Goal: Task Accomplishment & Management: Complete application form

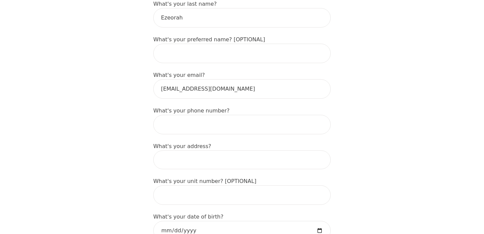
scroll to position [161, 0]
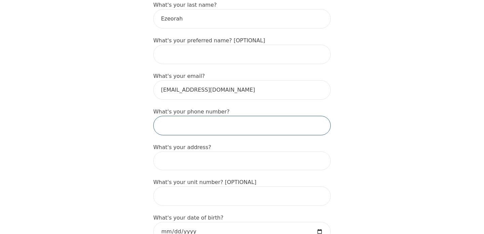
click at [248, 127] on input "tel" at bounding box center [242, 125] width 178 height 19
click at [248, 128] on input "tel" at bounding box center [242, 125] width 178 height 19
type input "5197667337"
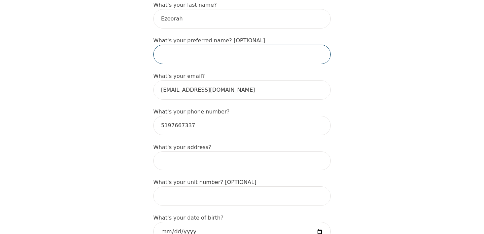
type input "Ugochukwu Promise"
type input "88 [PERSON_NAME] Dr"
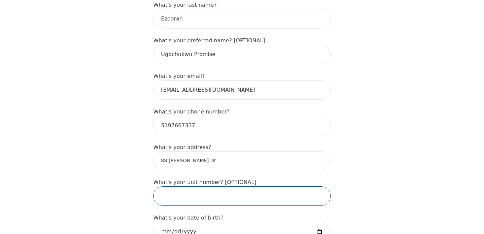
type input "47"
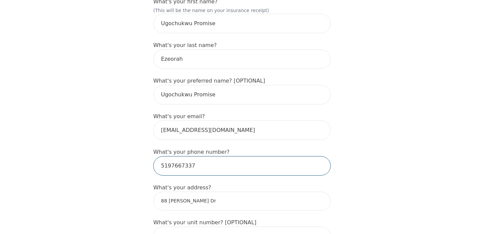
scroll to position [119, 0]
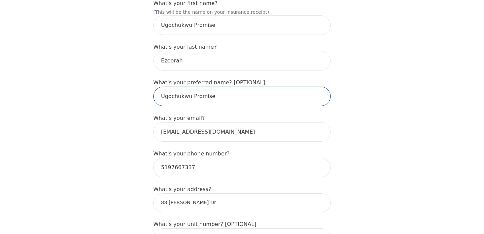
drag, startPoint x: 190, startPoint y: 97, endPoint x: 161, endPoint y: 97, distance: 28.9
click at [161, 97] on input "Ugochukwu Promise" at bounding box center [242, 96] width 178 height 19
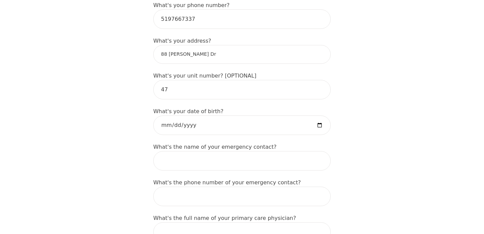
scroll to position [269, 0]
type input "Promise"
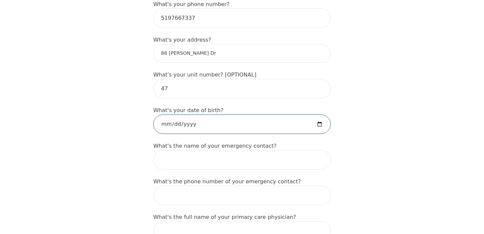
click at [161, 126] on input "date" at bounding box center [242, 124] width 178 height 19
click at [179, 124] on input "date" at bounding box center [242, 124] width 178 height 19
type input "[DATE]"
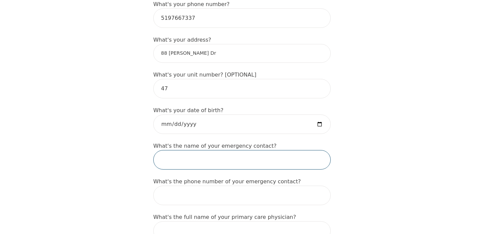
click at [206, 153] on input "text" at bounding box center [242, 159] width 178 height 19
type input "Saren"
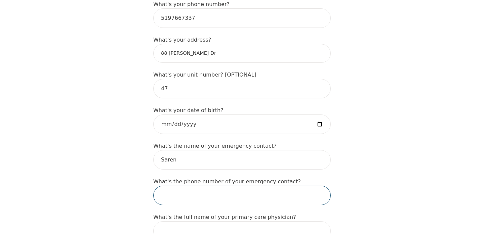
click at [212, 198] on input "tel" at bounding box center [242, 195] width 178 height 19
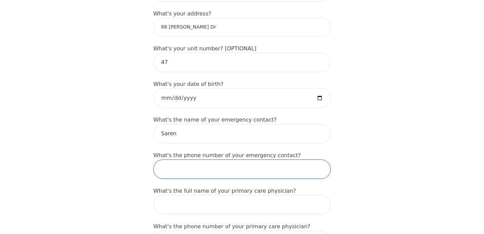
scroll to position [296, 0]
type input "5197600875"
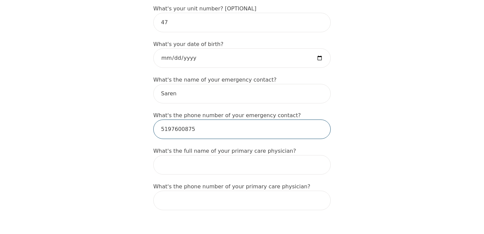
scroll to position [338, 0]
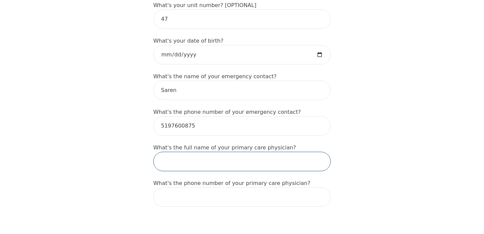
click at [241, 168] on input "text" at bounding box center [242, 161] width 178 height 19
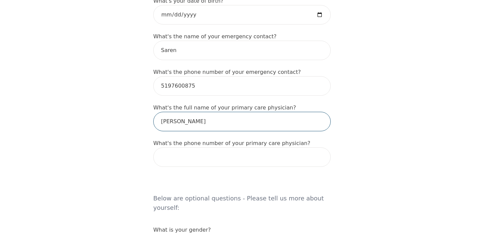
scroll to position [380, 0]
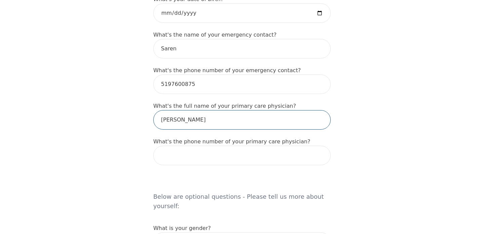
type input "[PERSON_NAME]"
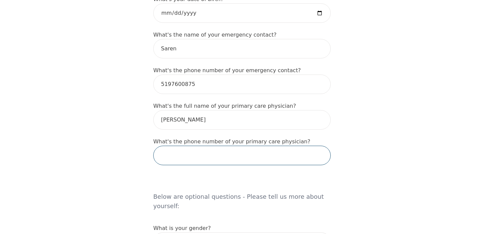
click at [261, 156] on input "tel" at bounding box center [242, 155] width 178 height 19
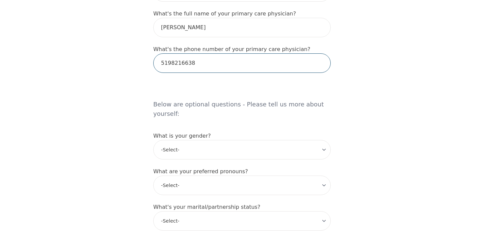
scroll to position [473, 0]
type input "5198216638"
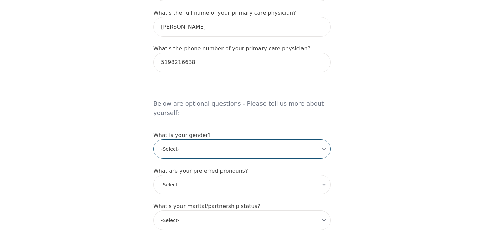
click at [321, 145] on select "-Select- [DEMOGRAPHIC_DATA] [DEMOGRAPHIC_DATA] [DEMOGRAPHIC_DATA] [DEMOGRAPHIC_…" at bounding box center [242, 149] width 178 height 19
select select "[DEMOGRAPHIC_DATA]"
click at [153, 140] on select "-Select- [DEMOGRAPHIC_DATA] [DEMOGRAPHIC_DATA] [DEMOGRAPHIC_DATA] [DEMOGRAPHIC_…" at bounding box center [242, 149] width 178 height 19
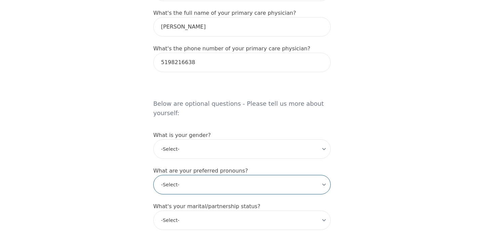
click at [295, 175] on select "-Select- he/him she/her they/them ze/zir xe/xem ey/em ve/ver tey/ter e/e per/pe…" at bounding box center [242, 184] width 178 height 19
select select "he/him"
click at [153, 175] on select "-Select- he/him she/her they/them ze/zir xe/xem ey/em ve/ver tey/ter e/e per/pe…" at bounding box center [242, 184] width 178 height 19
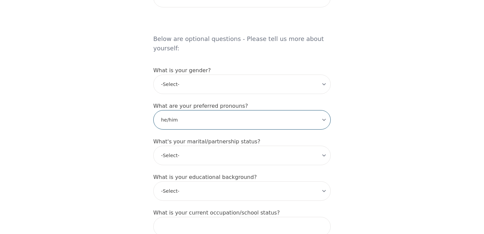
scroll to position [539, 0]
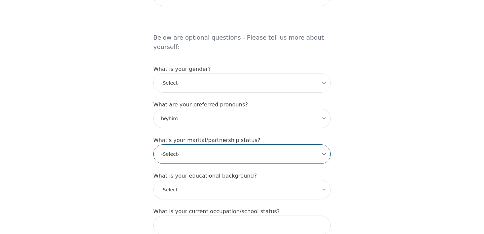
click at [311, 145] on select "-Select- Single Partnered Married Common Law Widowed Separated Divorced" at bounding box center [242, 154] width 178 height 19
select select "Married"
click at [153, 145] on select "-Select- Single Partnered Married Common Law Widowed Separated Divorced" at bounding box center [242, 154] width 178 height 19
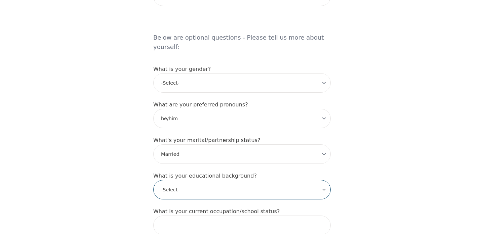
click at [318, 182] on select "-Select- Less than high school High school Associate degree Bachelor degree Mas…" at bounding box center [242, 189] width 178 height 19
select select "Bachelor degree"
click at [153, 180] on select "-Select- Less than high school High school Associate degree Bachelor degree Mas…" at bounding box center [242, 189] width 178 height 19
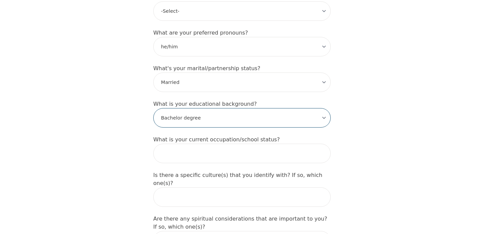
scroll to position [612, 0]
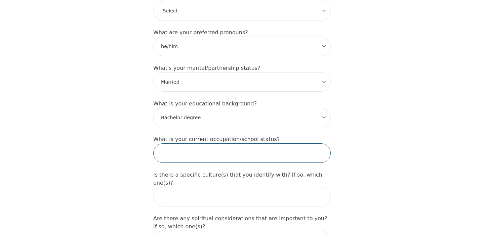
click at [299, 144] on input "text" at bounding box center [242, 153] width 178 height 19
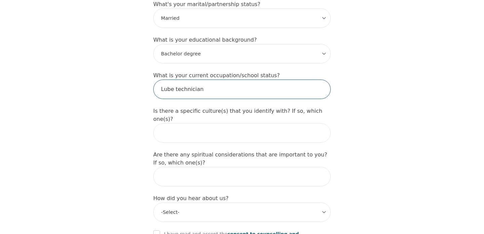
scroll to position [677, 0]
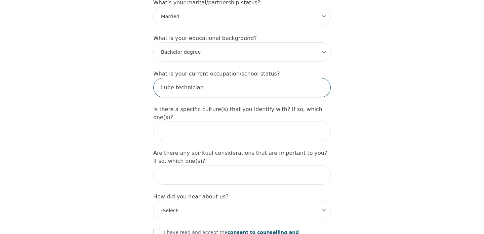
type input "Lube technician"
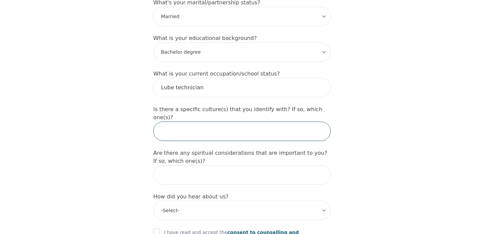
click at [273, 122] on input "text" at bounding box center [242, 131] width 178 height 19
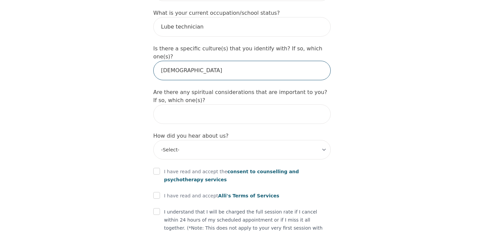
scroll to position [739, 0]
type input "[DEMOGRAPHIC_DATA]"
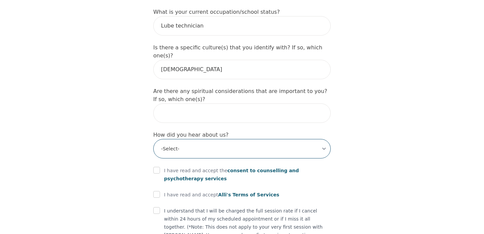
click at [321, 139] on select "-Select- Physician/Specialist Friend Facebook Instagram Google Search Google Ad…" at bounding box center [242, 148] width 178 height 19
select select "Facebook"
click at [153, 139] on select "-Select- Physician/Specialist Friend Facebook Instagram Google Search Google Ad…" at bounding box center [242, 148] width 178 height 19
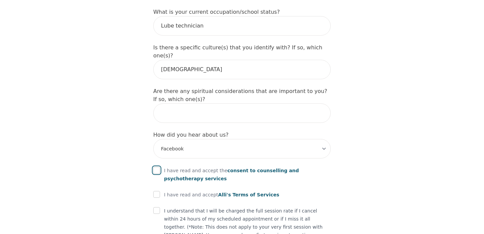
click at [158, 167] on input "checkbox" at bounding box center [156, 170] width 7 height 7
checkbox input "true"
click at [158, 191] on input "checkbox" at bounding box center [156, 194] width 7 height 7
checkbox input "true"
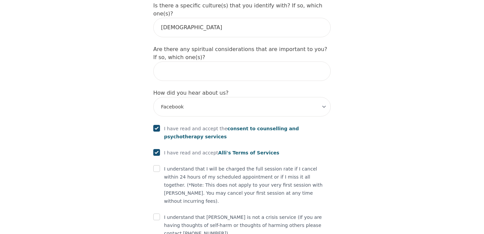
scroll to position [782, 0]
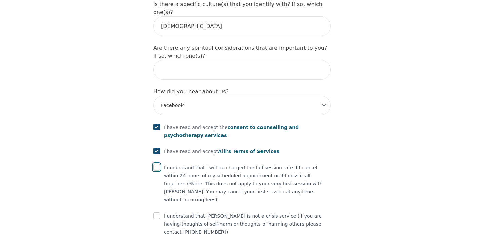
click at [157, 164] on input "checkbox" at bounding box center [156, 167] width 7 height 7
checkbox input "true"
click at [158, 212] on input "checkbox" at bounding box center [156, 215] width 7 height 7
checkbox input "true"
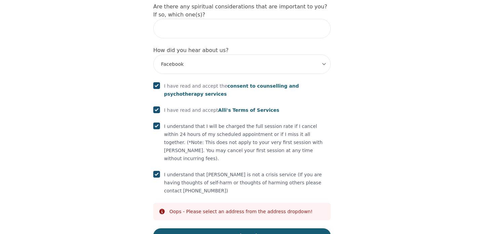
scroll to position [824, 0]
click at [213, 208] on div "Oops - Please select an address from the address dropdown!" at bounding box center [240, 211] width 143 height 7
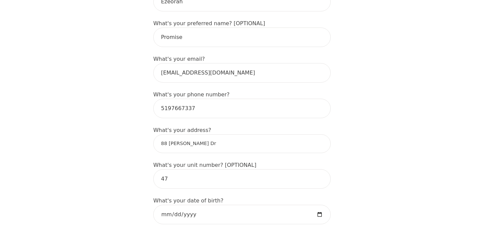
scroll to position [177, 0]
click at [199, 144] on input "88 [PERSON_NAME] Dr" at bounding box center [242, 144] width 178 height 19
click at [211, 142] on input "88 [PERSON_NAME] Dr" at bounding box center [242, 144] width 178 height 19
click at [211, 145] on input "88 [PERSON_NAME] Dr" at bounding box center [242, 144] width 178 height 19
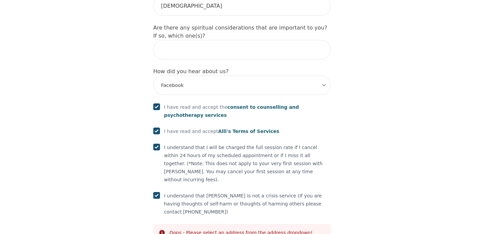
scroll to position [826, 0]
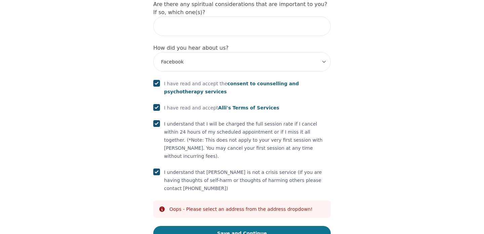
click at [257, 226] on button "Save and Continue" at bounding box center [242, 233] width 178 height 15
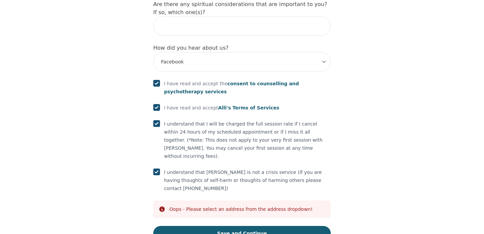
click at [249, 206] on div "Oops - Please select an address from the address dropdown!" at bounding box center [240, 209] width 143 height 7
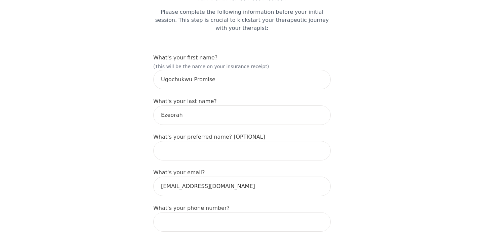
scroll to position [67, 0]
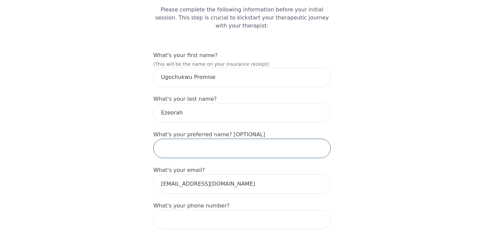
click at [221, 143] on input "text" at bounding box center [242, 148] width 178 height 19
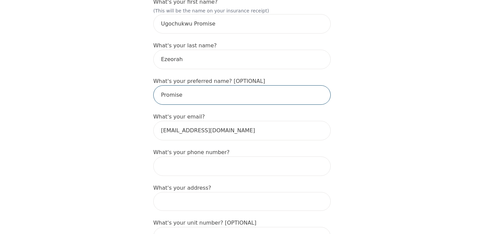
scroll to position [123, 0]
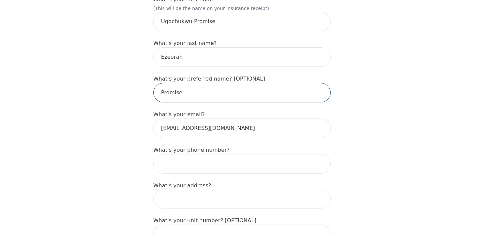
type input "Promise"
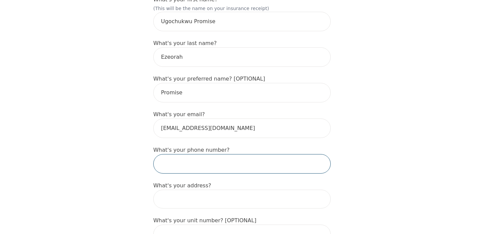
click at [258, 161] on input "tel" at bounding box center [242, 163] width 178 height 19
type input "5197667337"
type input "88 [PERSON_NAME] Dr"
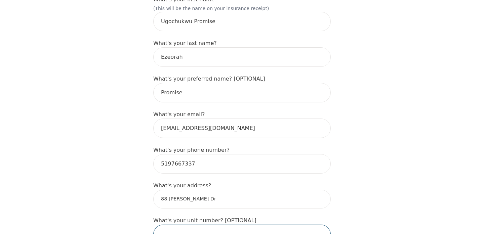
type input "47"
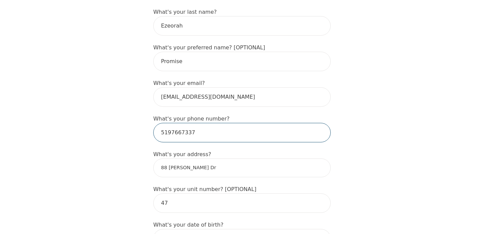
scroll to position [155, 0]
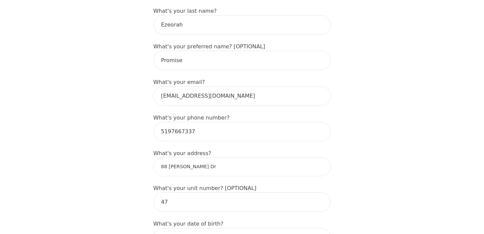
click at [160, 169] on input "88 [PERSON_NAME] Dr" at bounding box center [242, 167] width 178 height 19
click at [208, 173] on input "88 [PERSON_NAME] Dr" at bounding box center [242, 167] width 178 height 19
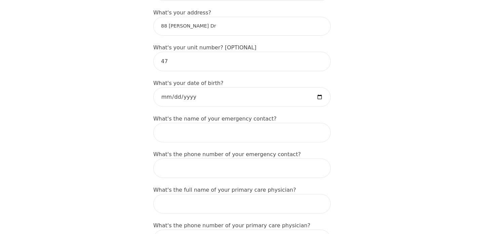
scroll to position [296, 0]
click at [169, 97] on input "date" at bounding box center [242, 96] width 178 height 19
click at [180, 96] on input "date" at bounding box center [242, 96] width 178 height 19
click at [181, 97] on input "date" at bounding box center [242, 96] width 178 height 19
type input "[DATE]"
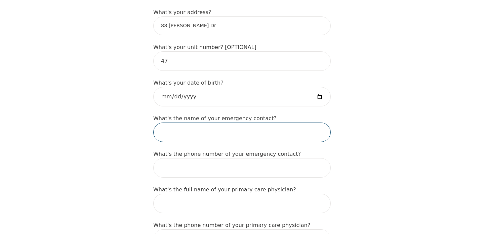
click at [181, 133] on input "text" at bounding box center [242, 132] width 178 height 19
type input "Saren"
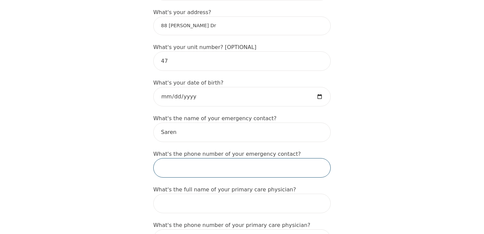
click at [175, 167] on input "tel" at bounding box center [242, 167] width 178 height 19
type input "5197600875"
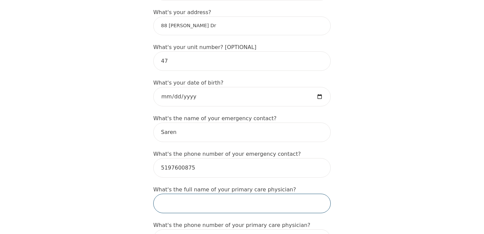
click at [206, 206] on input "text" at bounding box center [242, 203] width 178 height 19
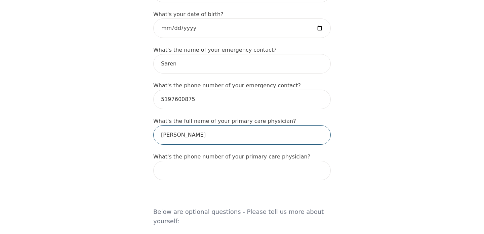
scroll to position [367, 0]
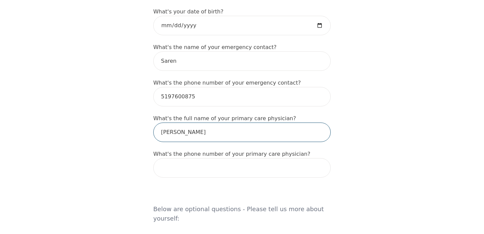
type input "[PERSON_NAME]"
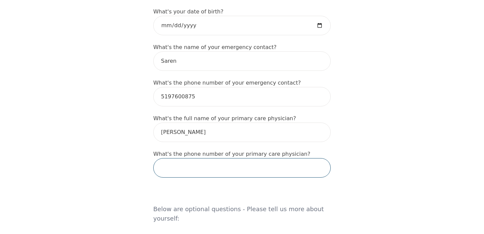
click at [201, 171] on input "tel" at bounding box center [242, 167] width 178 height 19
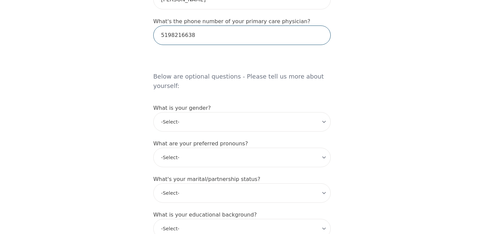
scroll to position [503, 0]
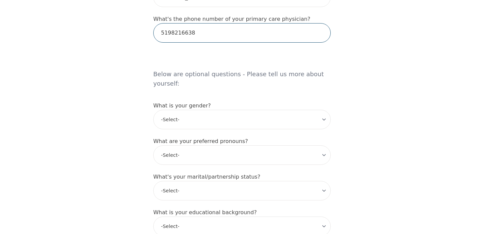
type input "5198216638"
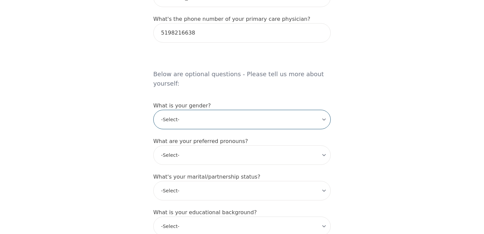
click at [314, 112] on select "-Select- [DEMOGRAPHIC_DATA] [DEMOGRAPHIC_DATA] [DEMOGRAPHIC_DATA] [DEMOGRAPHIC_…" at bounding box center [242, 119] width 178 height 19
select select "[DEMOGRAPHIC_DATA]"
click at [153, 110] on select "-Select- [DEMOGRAPHIC_DATA] [DEMOGRAPHIC_DATA] [DEMOGRAPHIC_DATA] [DEMOGRAPHIC_…" at bounding box center [242, 119] width 178 height 19
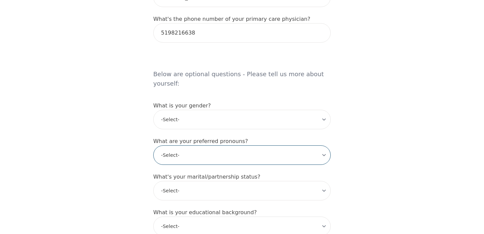
click at [292, 146] on select "-Select- he/him she/her they/them ze/zir xe/xem ey/em ve/ver tey/ter e/e per/pe…" at bounding box center [242, 155] width 178 height 19
select select "he/him"
click at [153, 146] on select "-Select- he/him she/her they/them ze/zir xe/xem ey/em ve/ver tey/ter e/e per/pe…" at bounding box center [242, 155] width 178 height 19
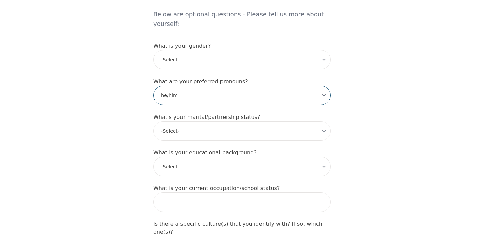
scroll to position [563, 0]
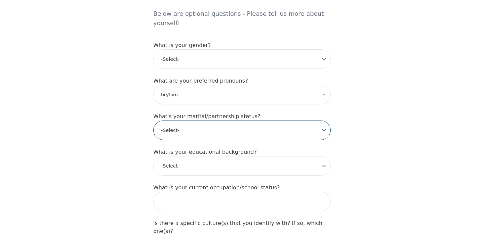
click at [273, 121] on select "-Select- Single Partnered Married Common Law Widowed Separated Divorced" at bounding box center [242, 130] width 178 height 19
select select "Married"
click at [153, 121] on select "-Select- Single Partnered Married Common Law Widowed Separated Divorced" at bounding box center [242, 130] width 178 height 19
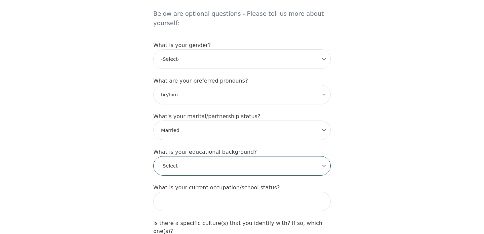
click at [253, 156] on select "-Select- Less than high school High school Associate degree Bachelor degree Mas…" at bounding box center [242, 165] width 178 height 19
select select "Bachelor degree"
click at [153, 156] on select "-Select- Less than high school High school Associate degree Bachelor degree Mas…" at bounding box center [242, 165] width 178 height 19
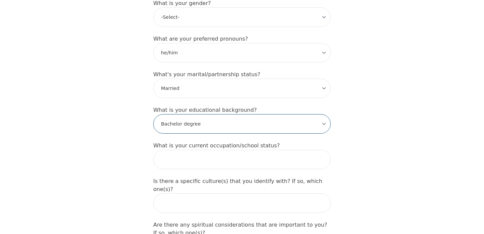
scroll to position [607, 0]
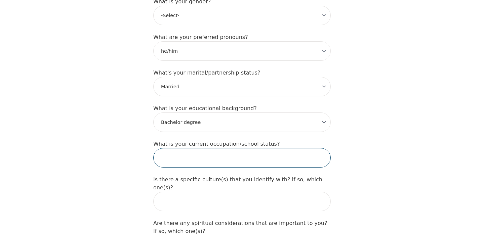
click at [268, 148] on input "text" at bounding box center [242, 157] width 178 height 19
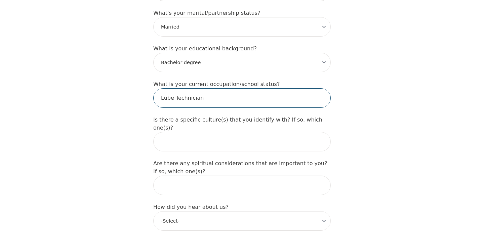
scroll to position [670, 0]
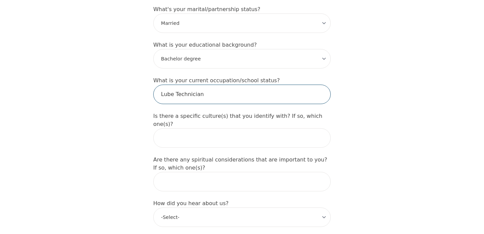
type input "Lube Technician"
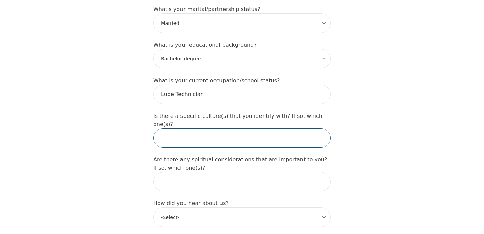
click at [267, 128] on input "text" at bounding box center [242, 137] width 178 height 19
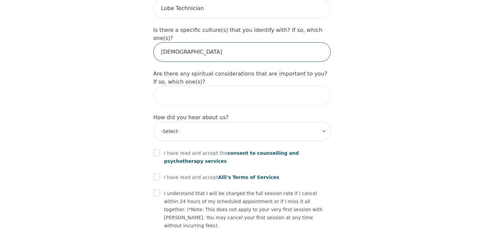
scroll to position [759, 0]
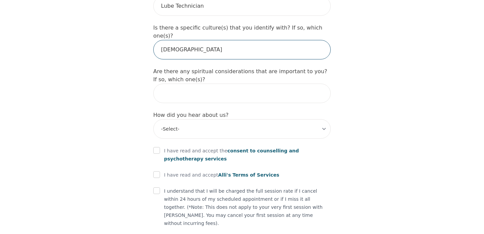
type input "[DEMOGRAPHIC_DATA]"
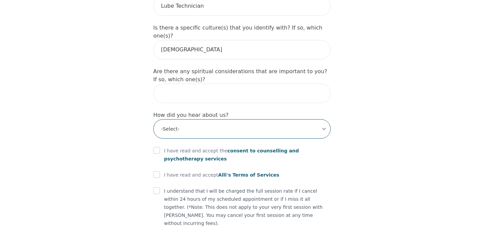
click at [268, 119] on select "-Select- Physician/Specialist Friend Facebook Instagram Google Search Google Ad…" at bounding box center [242, 128] width 178 height 19
select select "Facebook"
click at [153, 119] on select "-Select- Physician/Specialist Friend Facebook Instagram Google Search Google Ad…" at bounding box center [242, 128] width 178 height 19
click at [157, 147] on input "checkbox" at bounding box center [156, 150] width 7 height 7
checkbox input "true"
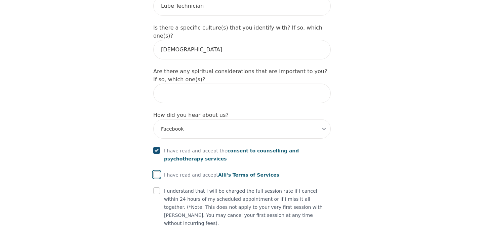
click at [157, 171] on input "checkbox" at bounding box center [156, 174] width 7 height 7
checkbox input "true"
click at [157, 188] on input "checkbox" at bounding box center [156, 191] width 7 height 7
checkbox input "true"
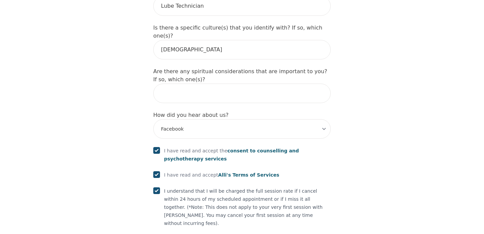
checkbox input "true"
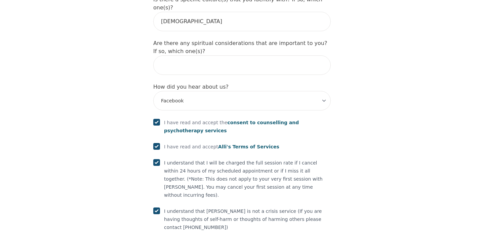
scroll to position [801, 0]
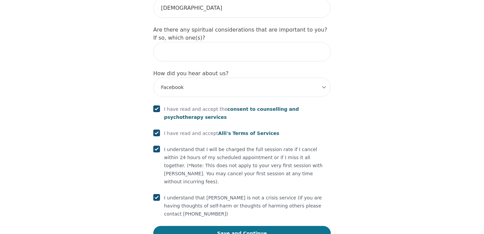
click at [193, 226] on button "Save and Continue" at bounding box center [242, 233] width 178 height 15
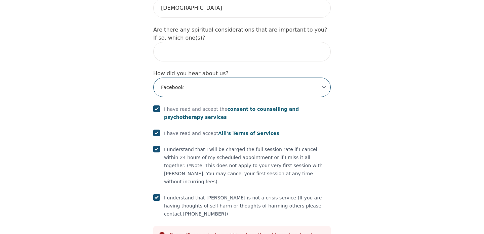
click at [321, 78] on select "-Select- Physician/Specialist Friend Facebook Instagram Google Search Google Ad…" at bounding box center [242, 87] width 178 height 19
select select "Facebook/Instagram Ads"
click at [153, 78] on select "-Select- Physician/Specialist Friend Facebook Instagram Google Search Google Ad…" at bounding box center [242, 87] width 178 height 19
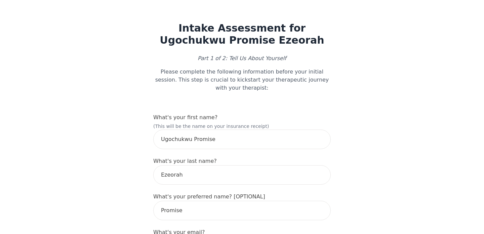
scroll to position [0, 0]
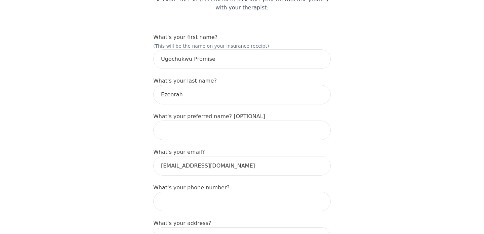
scroll to position [91, 0]
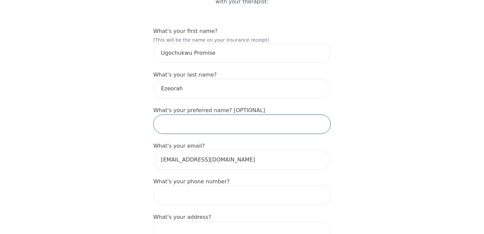
click at [250, 125] on input "text" at bounding box center [242, 124] width 178 height 19
type input "Promise"
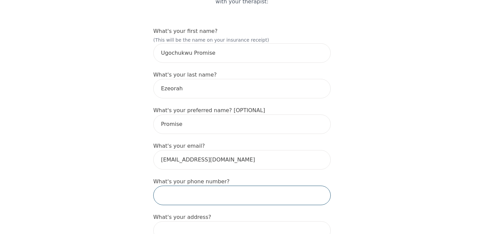
click at [260, 194] on input "tel" at bounding box center [242, 195] width 178 height 19
type input "5197667337"
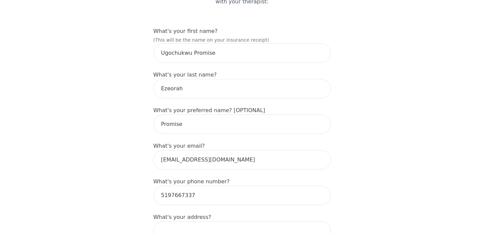
type input "88 [PERSON_NAME] Dr"
type input "47"
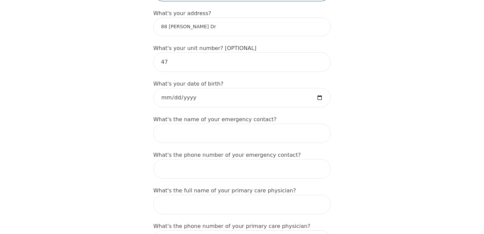
scroll to position [306, 0]
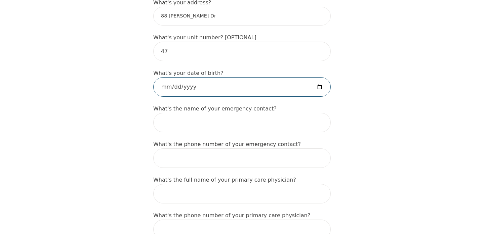
click at [161, 88] on input "date" at bounding box center [242, 86] width 178 height 19
type input "[DATE]"
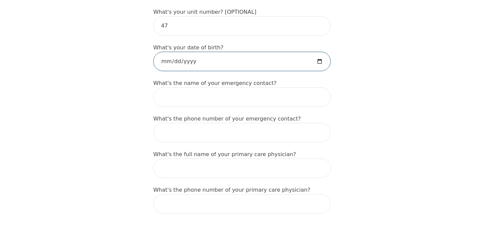
scroll to position [332, 0]
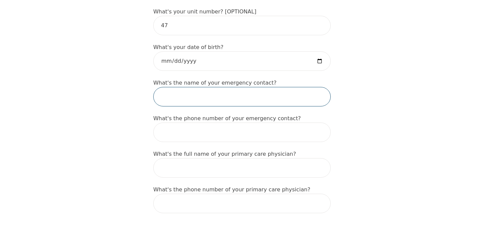
click at [187, 99] on input "text" at bounding box center [242, 96] width 178 height 19
type input "Saren"
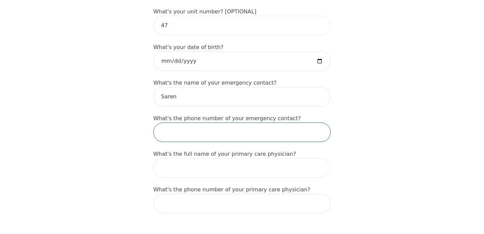
click at [191, 134] on input "tel" at bounding box center [242, 132] width 178 height 19
type input "5197600875"
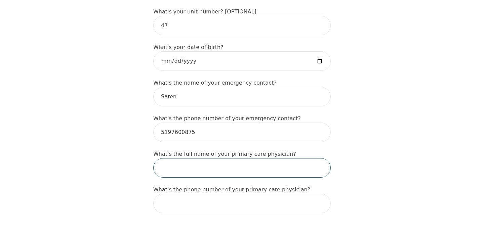
click at [211, 166] on input "text" at bounding box center [242, 167] width 178 height 19
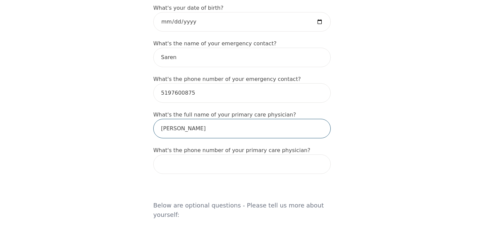
scroll to position [372, 0]
type input "[PERSON_NAME]"
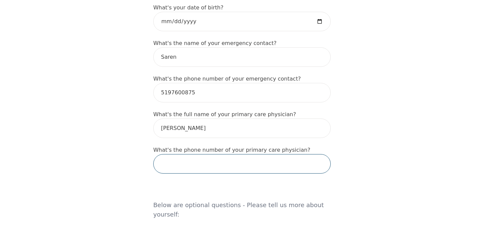
click at [211, 163] on input "tel" at bounding box center [242, 163] width 178 height 19
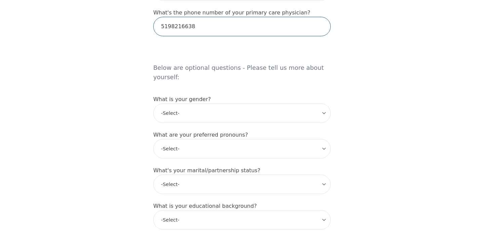
scroll to position [509, 0]
type input "5198216638"
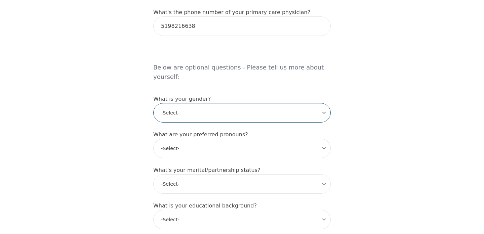
click at [267, 105] on select "-Select- [DEMOGRAPHIC_DATA] [DEMOGRAPHIC_DATA] [DEMOGRAPHIC_DATA] [DEMOGRAPHIC_…" at bounding box center [242, 112] width 178 height 19
select select "[DEMOGRAPHIC_DATA]"
click at [153, 103] on select "-Select- [DEMOGRAPHIC_DATA] [DEMOGRAPHIC_DATA] [DEMOGRAPHIC_DATA] [DEMOGRAPHIC_…" at bounding box center [242, 112] width 178 height 19
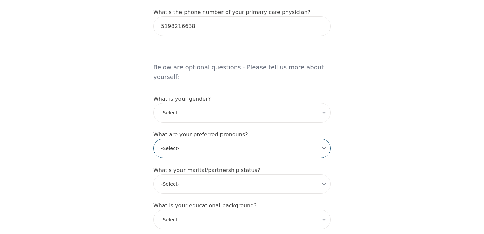
click at [265, 139] on select "-Select- he/him she/her they/them ze/zir xe/xem ey/em ve/ver tey/ter e/e per/pe…" at bounding box center [242, 148] width 178 height 19
select select "he/him"
click at [153, 139] on select "-Select- he/him she/her they/them ze/zir xe/xem ey/em ve/ver tey/ter e/e per/pe…" at bounding box center [242, 148] width 178 height 19
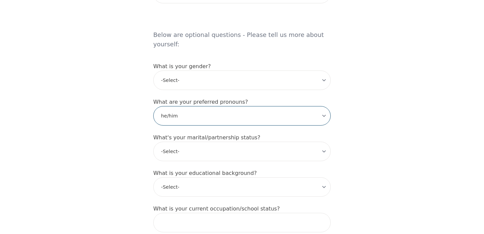
scroll to position [547, 0]
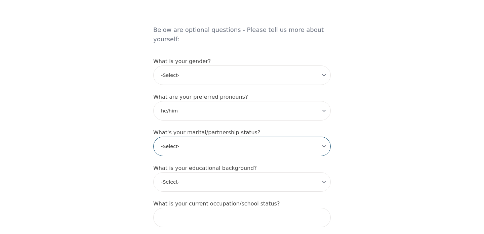
click at [253, 137] on select "-Select- Single Partnered Married Common Law Widowed Separated Divorced" at bounding box center [242, 146] width 178 height 19
select select "Married"
click at [153, 137] on select "-Select- Single Partnered Married Common Law Widowed Separated Divorced" at bounding box center [242, 146] width 178 height 19
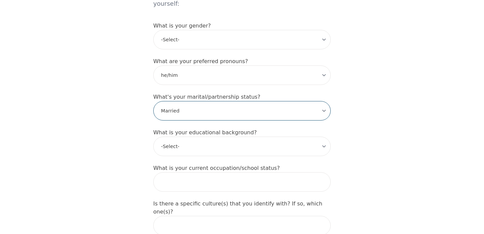
scroll to position [586, 0]
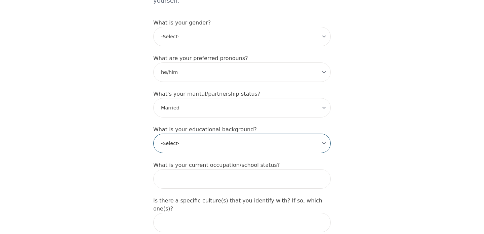
click at [233, 134] on select "-Select- Less than high school High school Associate degree Bachelor degree Mas…" at bounding box center [242, 143] width 178 height 19
select select "Bachelor degree"
click at [153, 134] on select "-Select- Less than high school High school Associate degree Bachelor degree Mas…" at bounding box center [242, 143] width 178 height 19
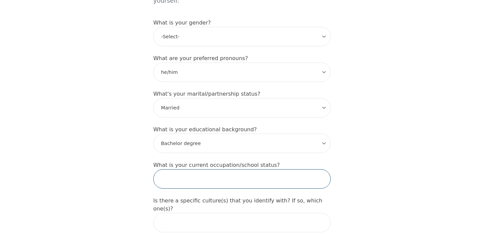
click at [208, 169] on input "text" at bounding box center [242, 178] width 178 height 19
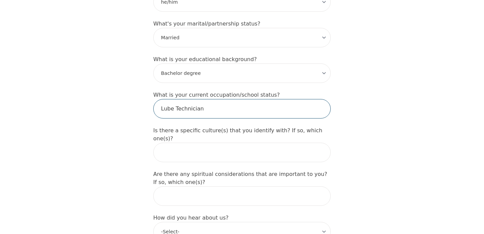
scroll to position [659, 0]
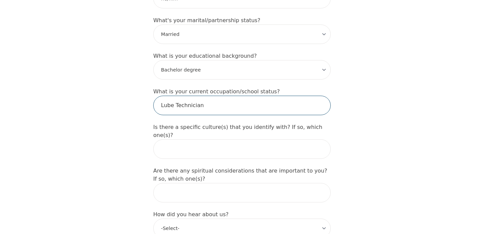
type input "Lube Technician"
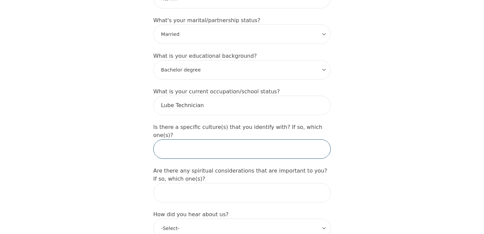
click at [224, 140] on input "text" at bounding box center [242, 149] width 178 height 19
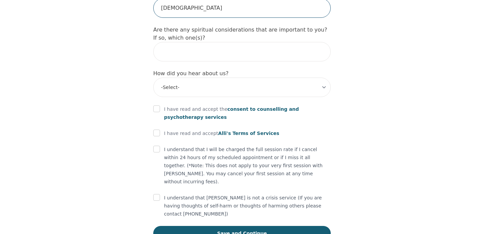
scroll to position [796, 0]
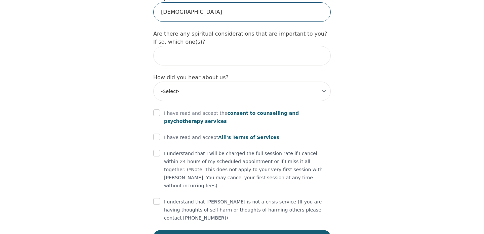
type input "[DEMOGRAPHIC_DATA]"
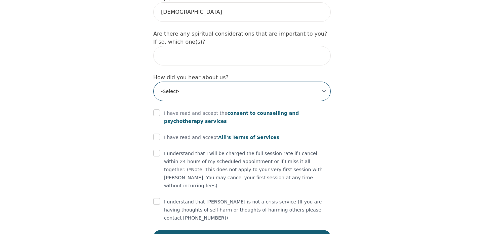
click at [214, 82] on select "-Select- Physician/Specialist Friend Facebook Instagram Google Search Google Ad…" at bounding box center [242, 91] width 178 height 19
click at [153, 82] on select "-Select- Physician/Specialist Friend Facebook Instagram Google Search Google Ad…" at bounding box center [242, 91] width 178 height 19
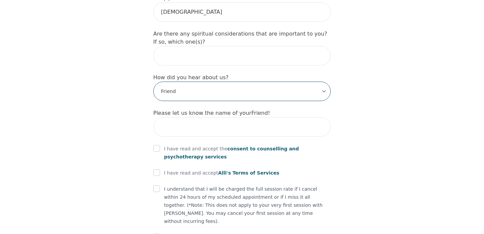
click at [209, 82] on select "-Select- Physician/Specialist Friend Facebook Instagram Google Search Google Ad…" at bounding box center [242, 91] width 178 height 19
select select "Facebook"
click at [153, 82] on select "-Select- Physician/Specialist Friend Facebook Instagram Google Search Google Ad…" at bounding box center [242, 91] width 178 height 19
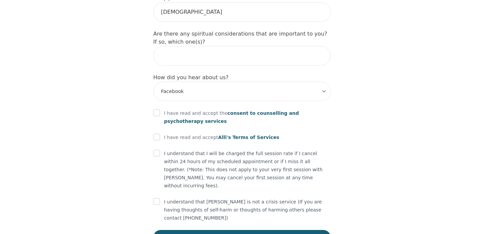
click at [156, 110] on input "checkbox" at bounding box center [156, 113] width 7 height 7
checkbox input "true"
click at [155, 134] on input "checkbox" at bounding box center [156, 137] width 7 height 7
checkbox input "true"
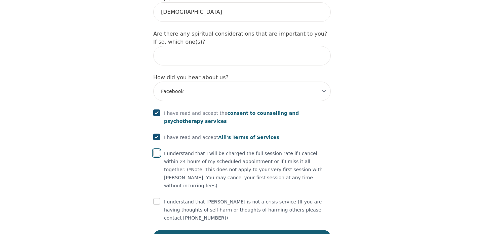
click at [157, 150] on input "checkbox" at bounding box center [156, 153] width 7 height 7
checkbox input "true"
drag, startPoint x: 156, startPoint y: 178, endPoint x: 156, endPoint y: 174, distance: 4.0
click at [156, 198] on input "checkbox" at bounding box center [156, 201] width 7 height 7
checkbox input "true"
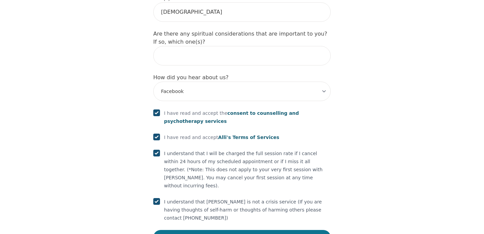
click at [218, 230] on button "Save and Continue" at bounding box center [242, 237] width 178 height 15
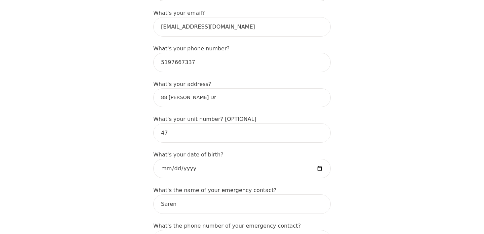
scroll to position [221, 0]
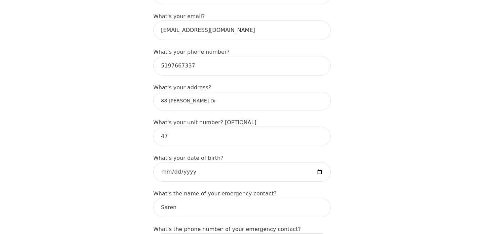
click at [264, 101] on input "88 [PERSON_NAME] Dr" at bounding box center [242, 101] width 178 height 19
type input "47-88 Decorso Dr"
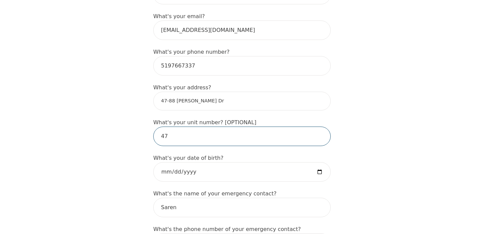
click at [172, 141] on input "47" at bounding box center [242, 136] width 178 height 19
type input "4"
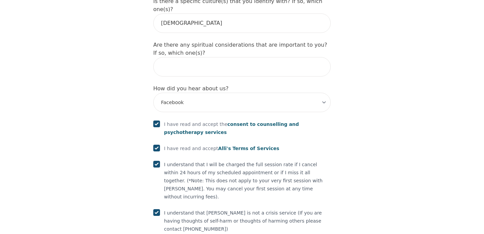
scroll to position [826, 0]
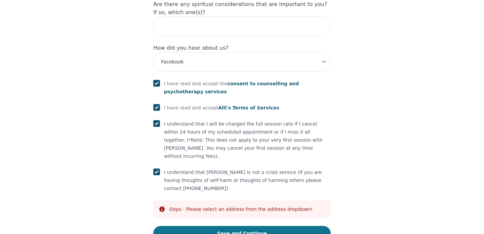
click at [293, 226] on button "Save and Continue" at bounding box center [242, 233] width 178 height 15
click at [268, 226] on button "Save and Continue" at bounding box center [242, 233] width 178 height 15
click at [239, 226] on button "Save and Continue" at bounding box center [242, 233] width 178 height 15
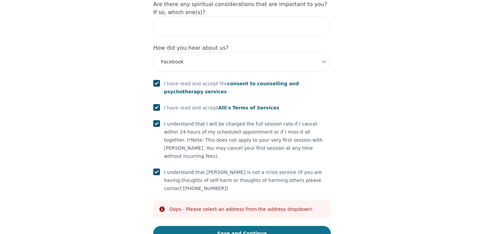
click at [239, 226] on button "Save and Continue" at bounding box center [242, 233] width 178 height 15
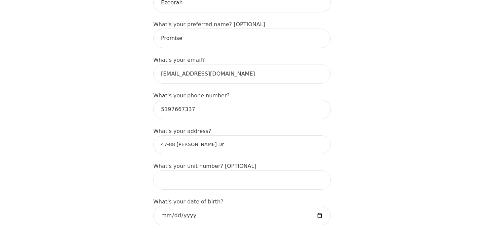
scroll to position [178, 0]
click at [209, 147] on input "47-88 Decorso Dr" at bounding box center [242, 144] width 178 height 19
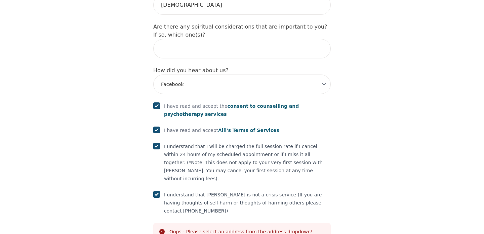
scroll to position [826, 0]
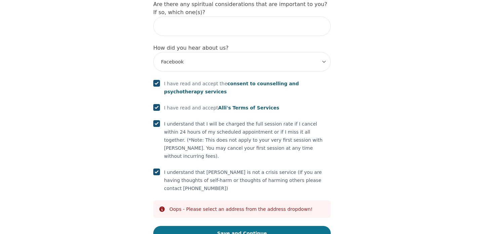
click at [223, 226] on button "Save and Continue" at bounding box center [242, 233] width 178 height 15
